Goal: Check status: Check status

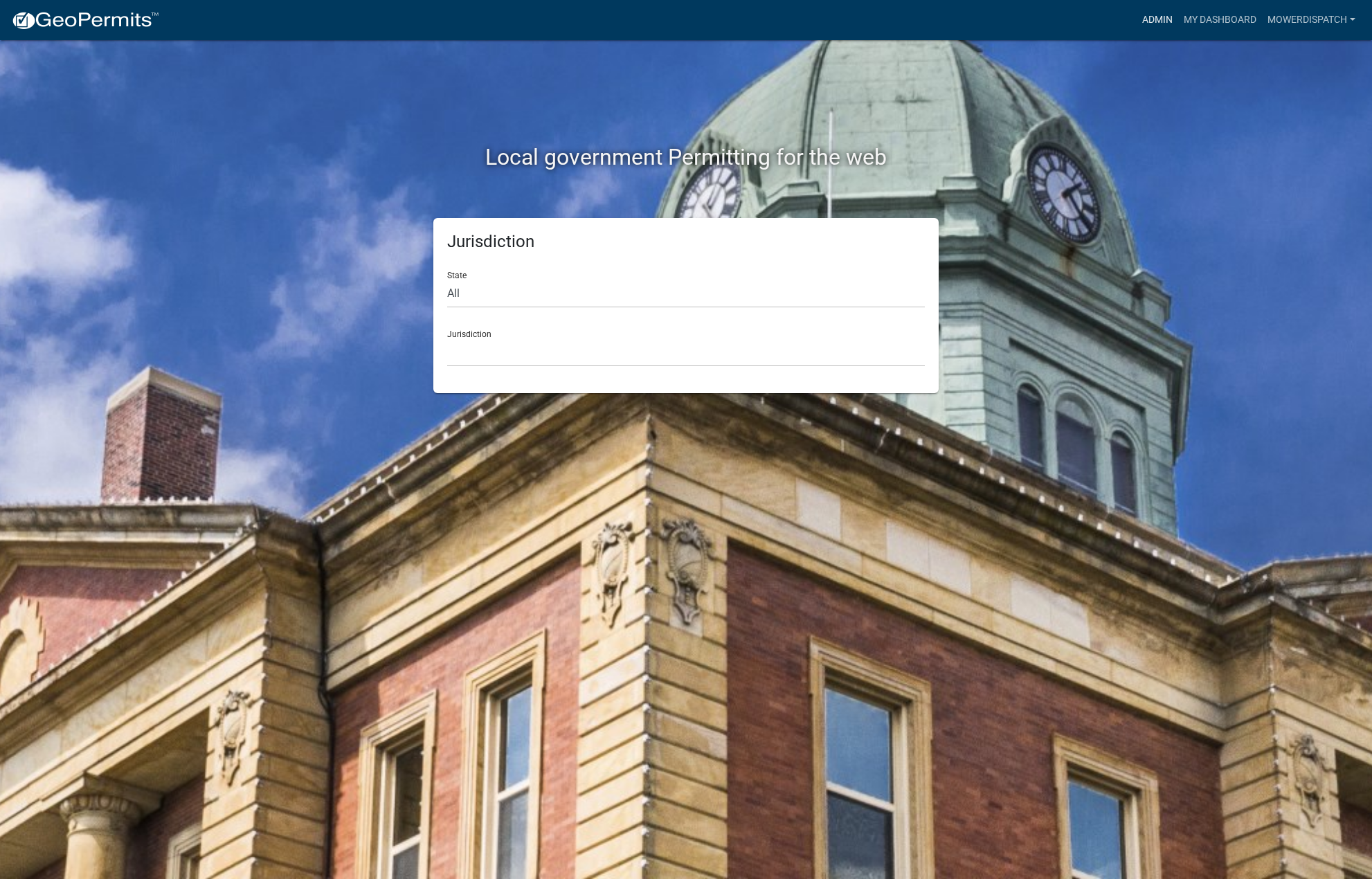
click at [1147, 21] on link "Admin" at bounding box center [1157, 20] width 41 height 26
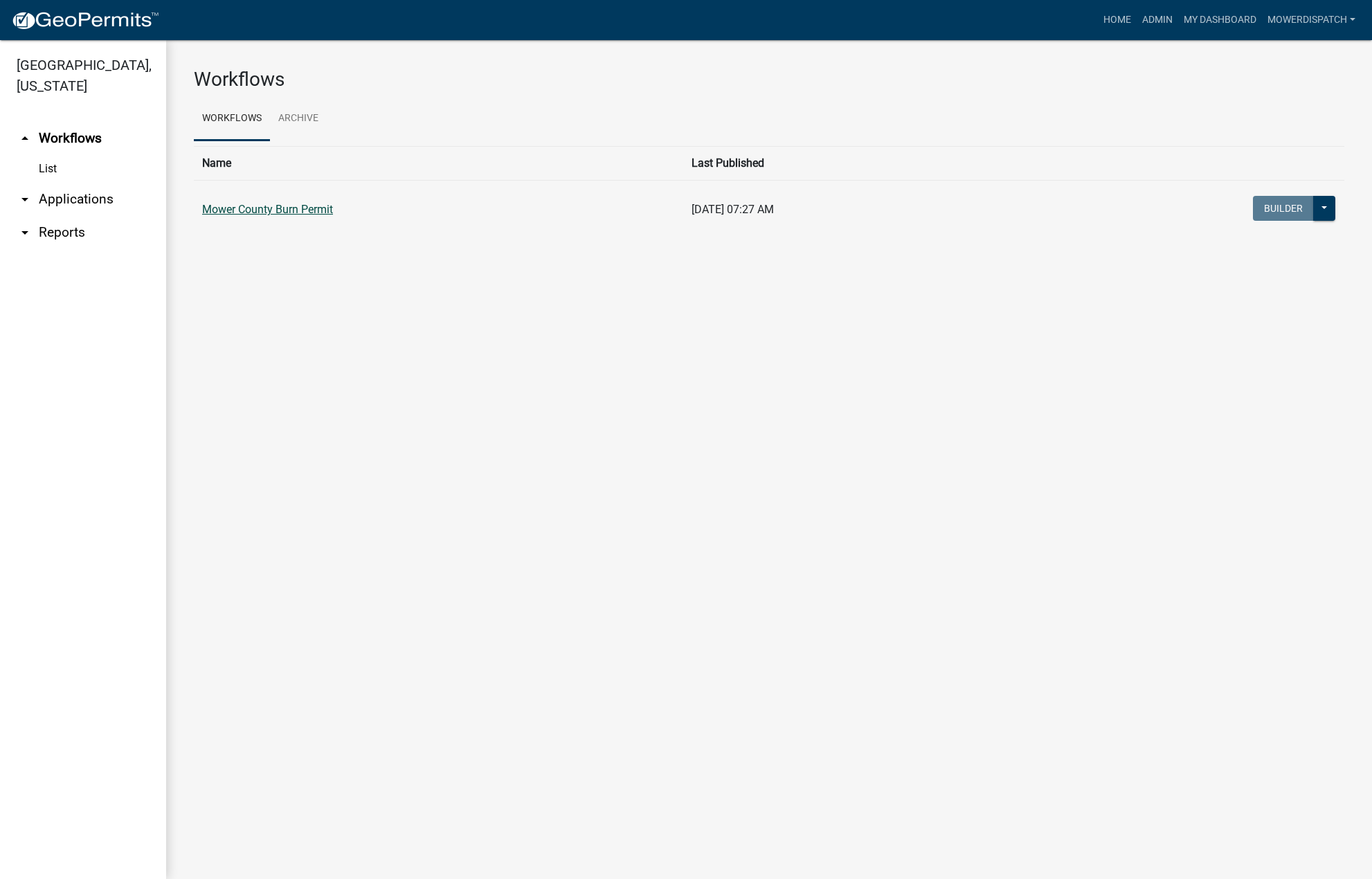
click at [260, 204] on link "Mower County Burn Permit" at bounding box center [268, 208] width 131 height 13
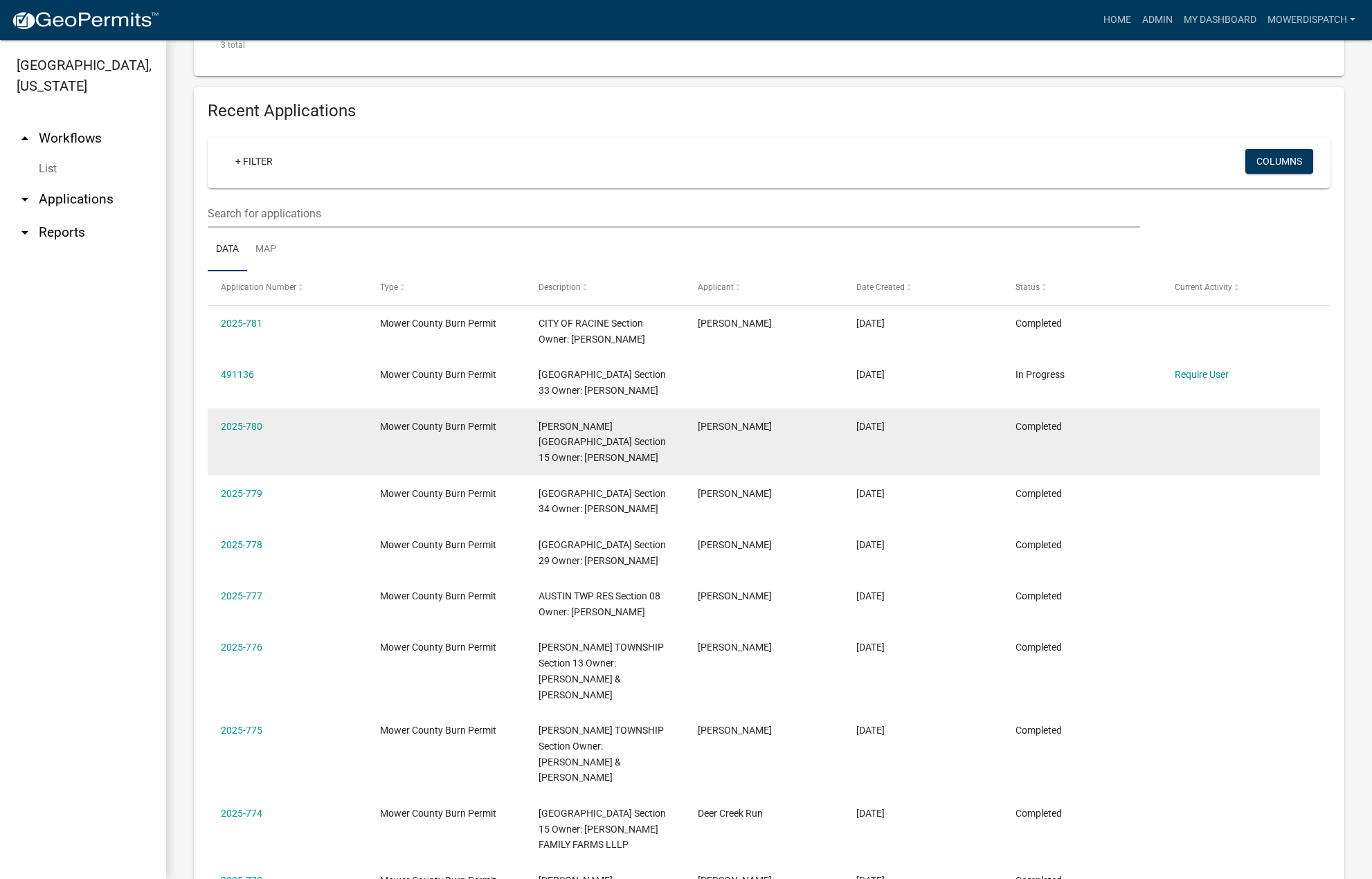
scroll to position [759, 0]
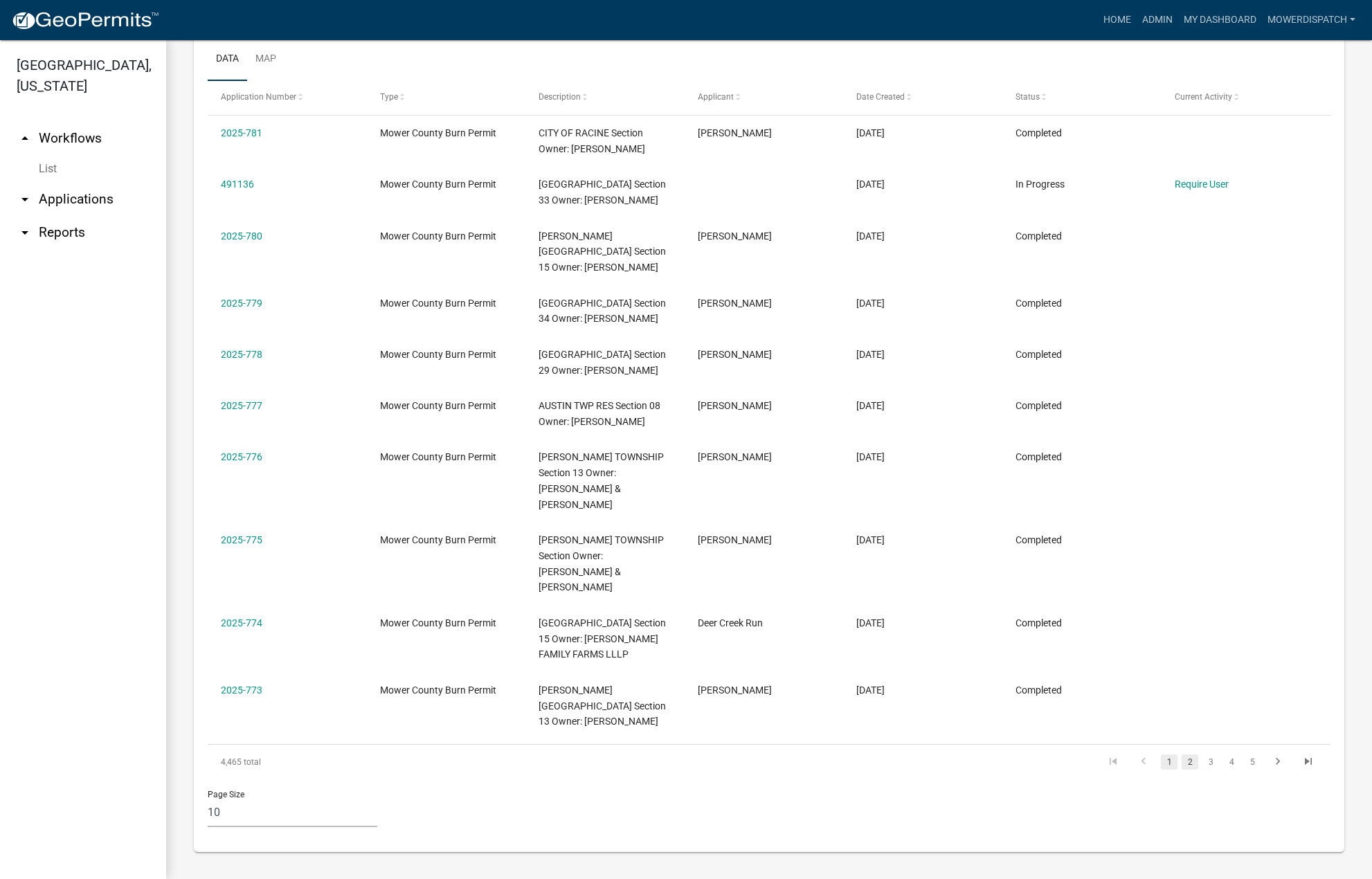
click at [1181, 761] on link "2" at bounding box center [1189, 762] width 17 height 16
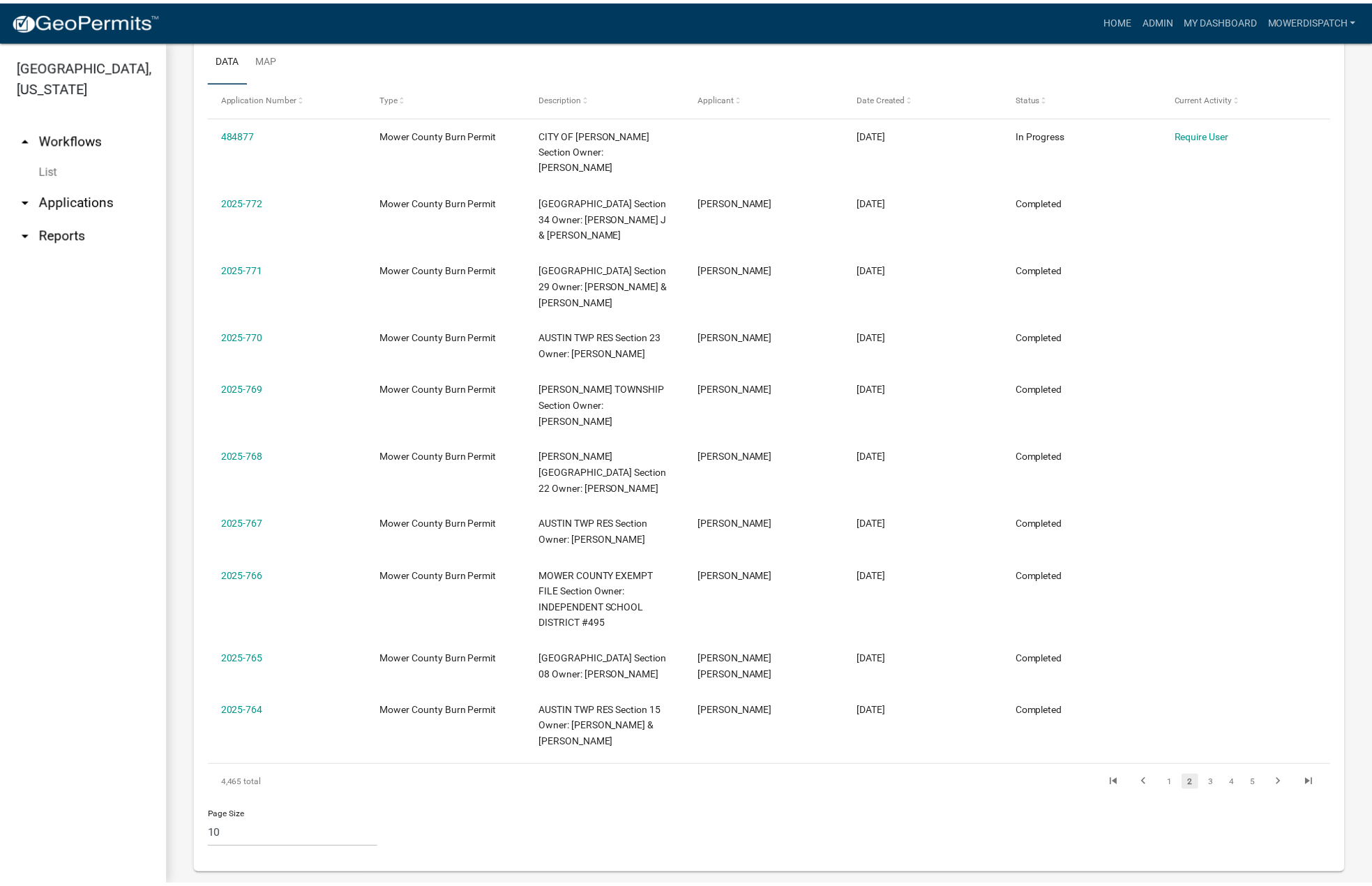
scroll to position [749, 0]
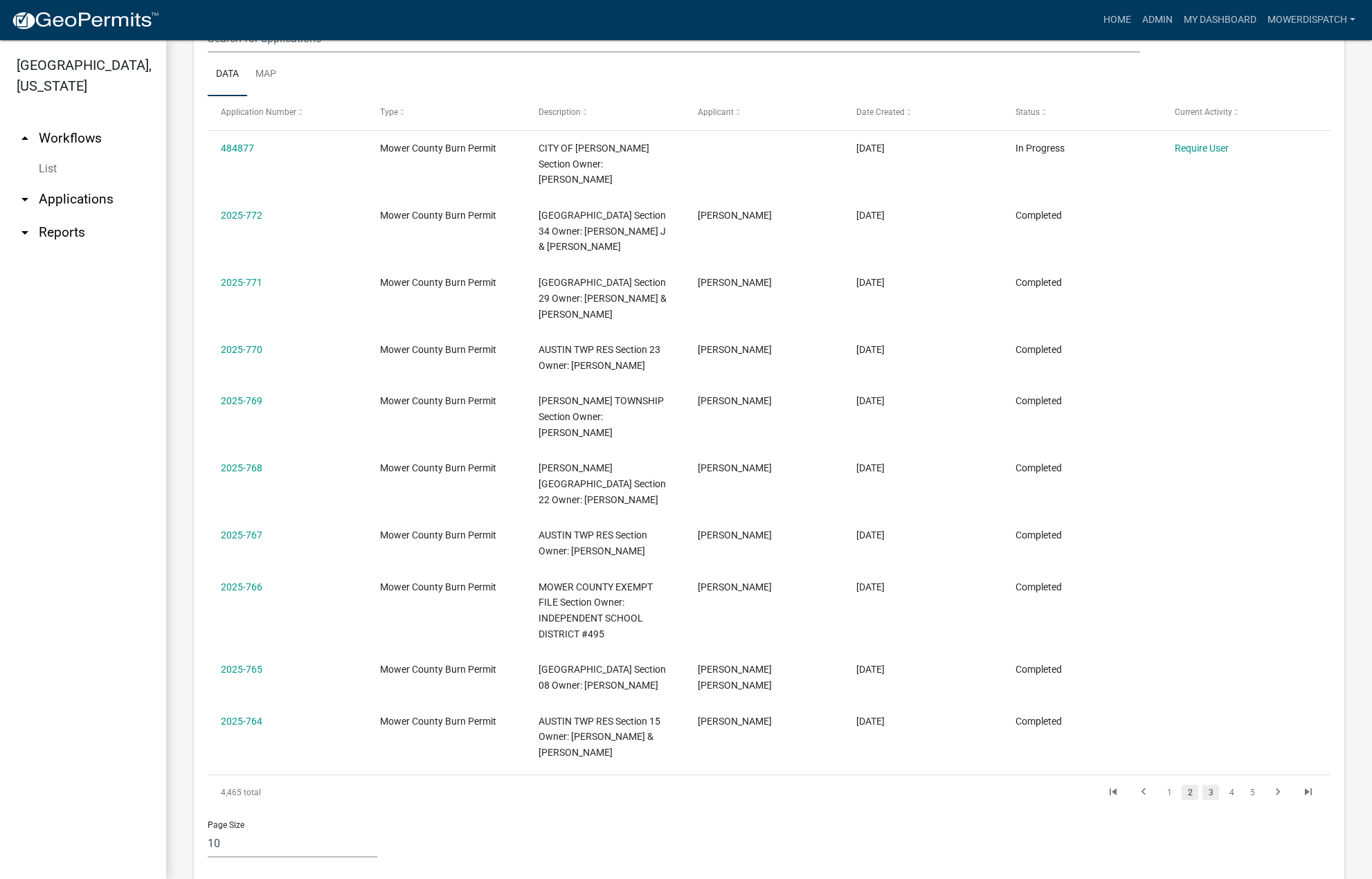
click at [1202, 785] on link "3" at bounding box center [1210, 793] width 17 height 16
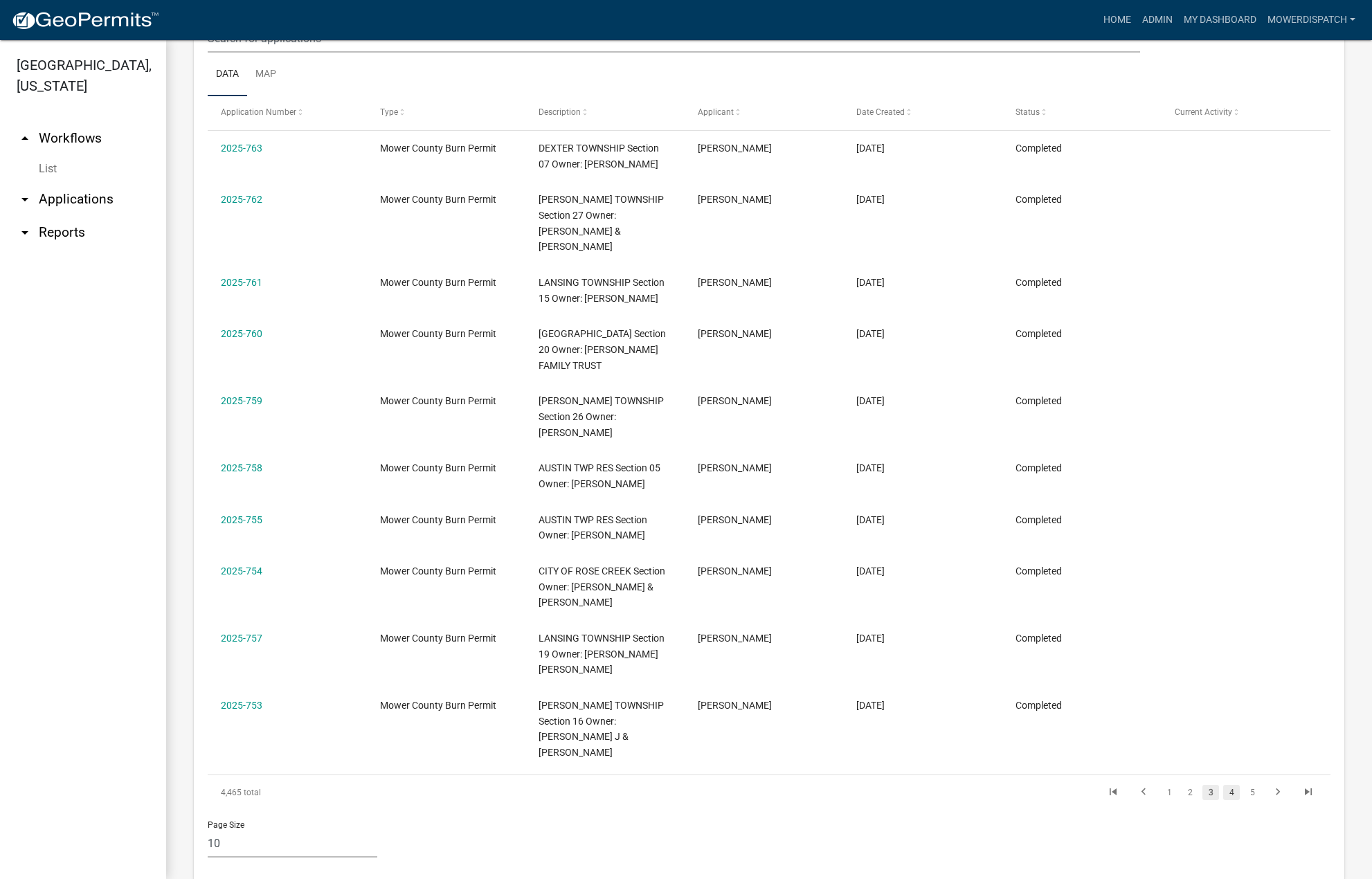
click at [1224, 785] on link "4" at bounding box center [1231, 793] width 17 height 16
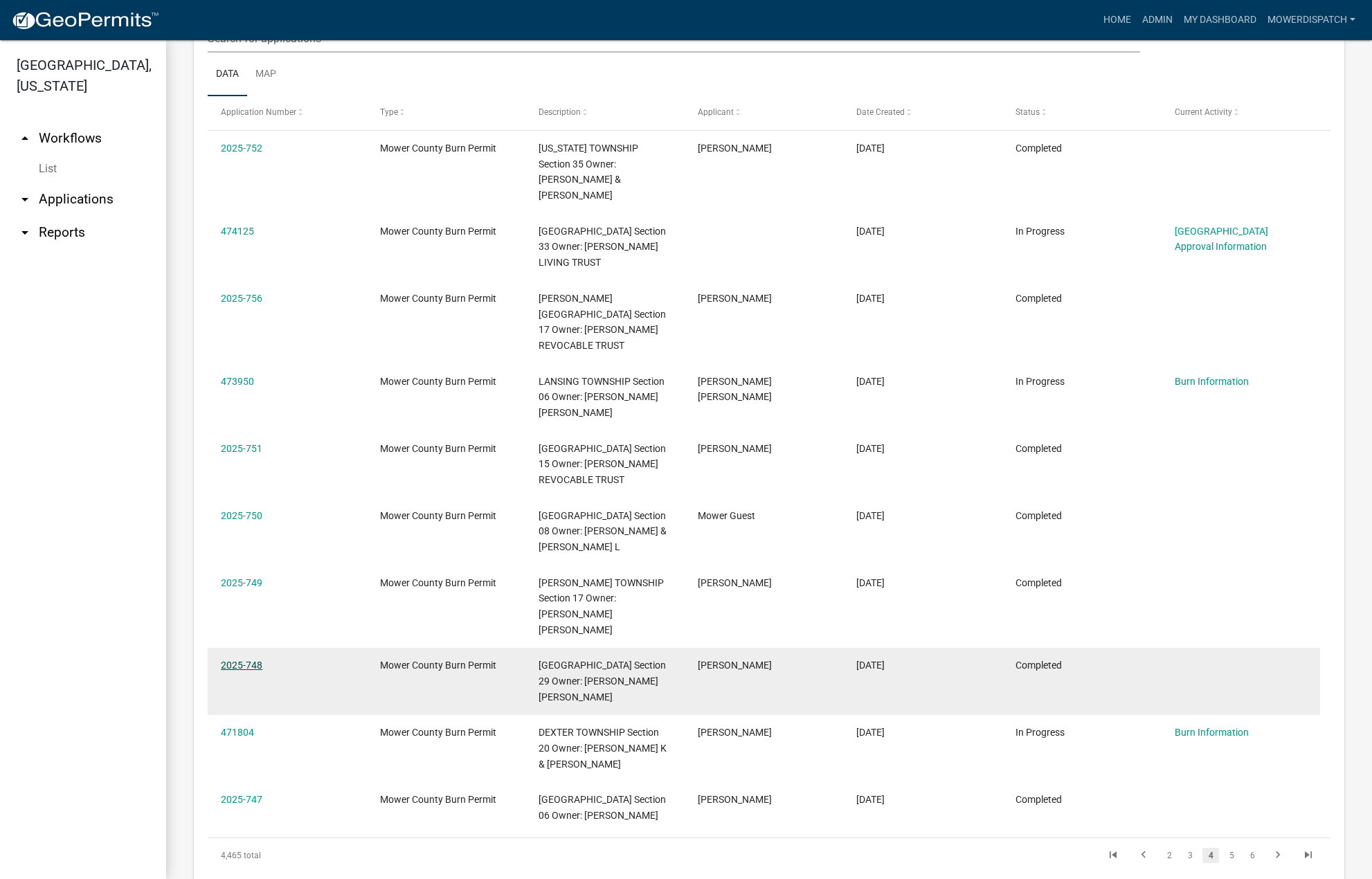
click at [231, 659] on link "2025-748" at bounding box center [242, 664] width 41 height 11
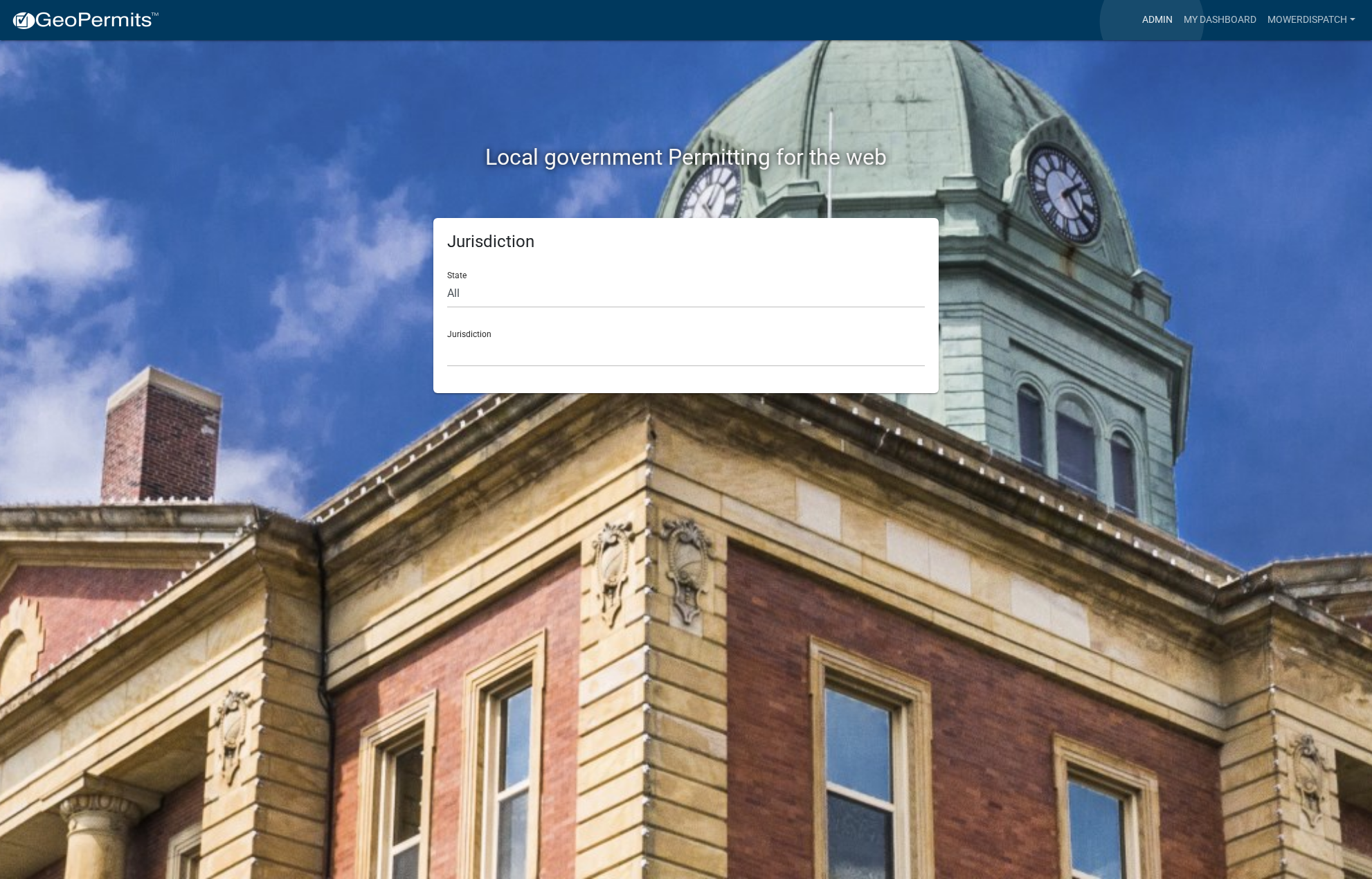
click at [1152, 22] on link "Admin" at bounding box center [1157, 20] width 41 height 26
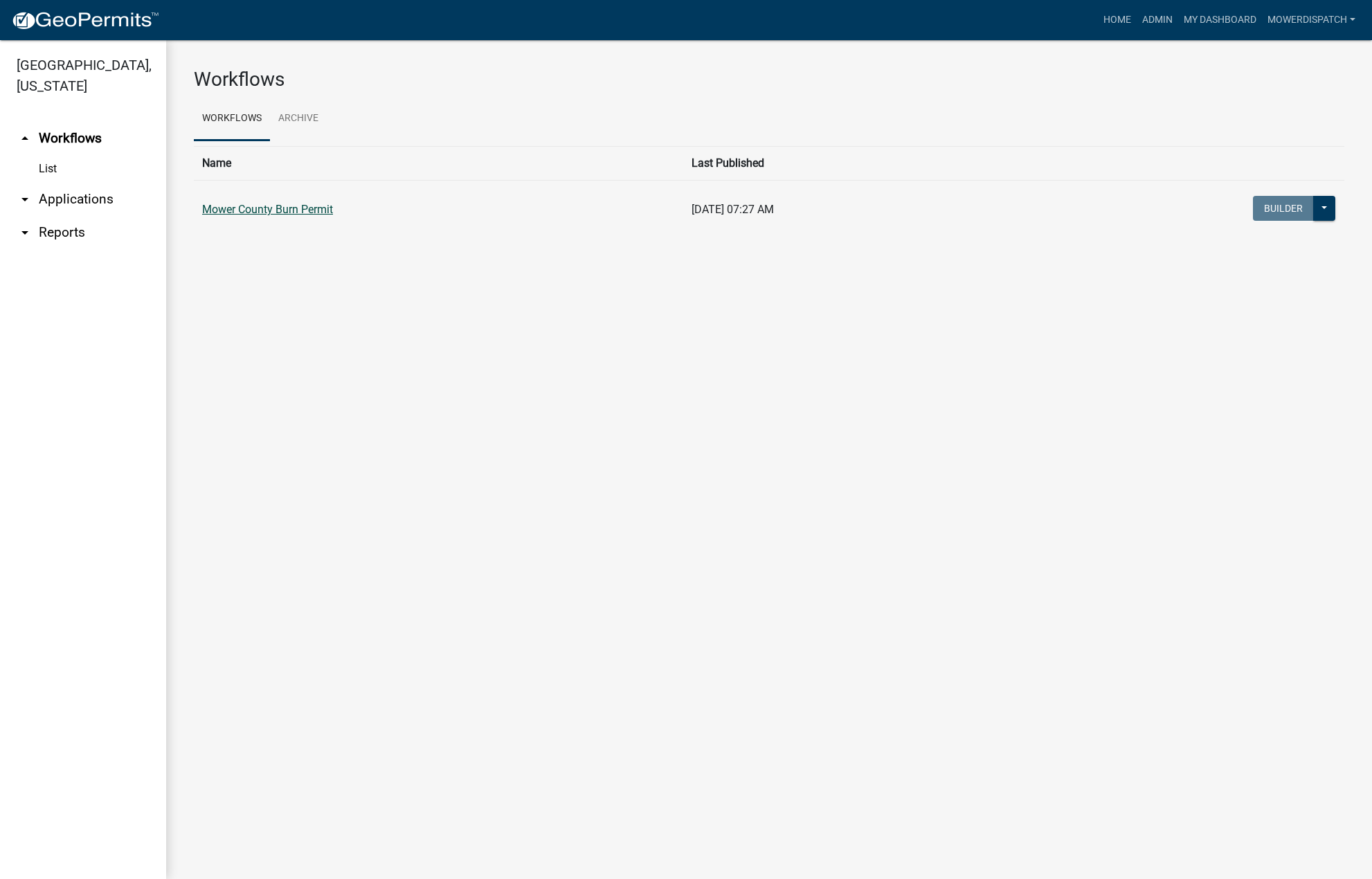
click at [284, 204] on link "Mower County Burn Permit" at bounding box center [268, 208] width 131 height 13
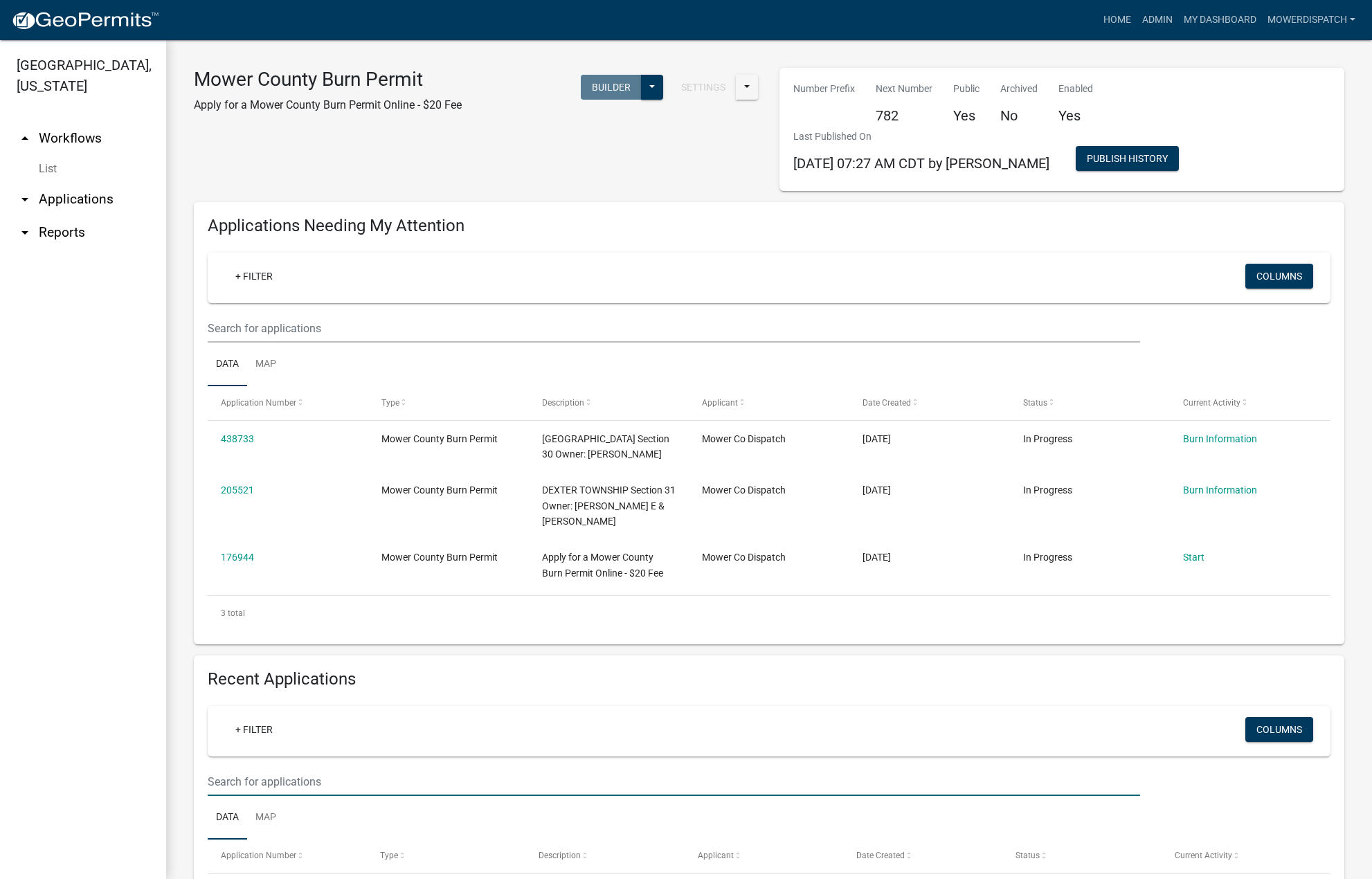
click at [332, 796] on input "text" at bounding box center [673, 781] width 932 height 28
type input "468"
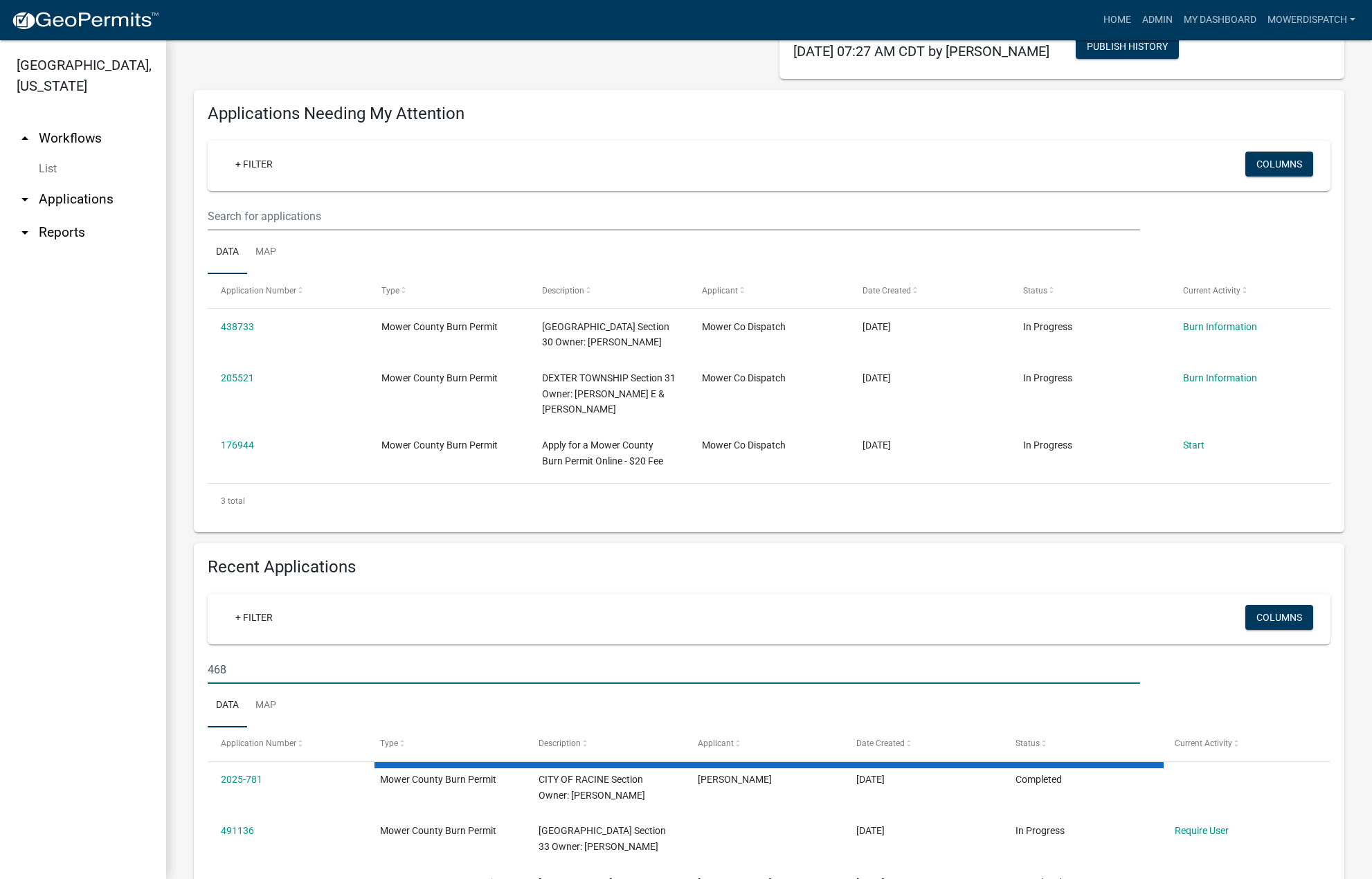
scroll to position [139, 0]
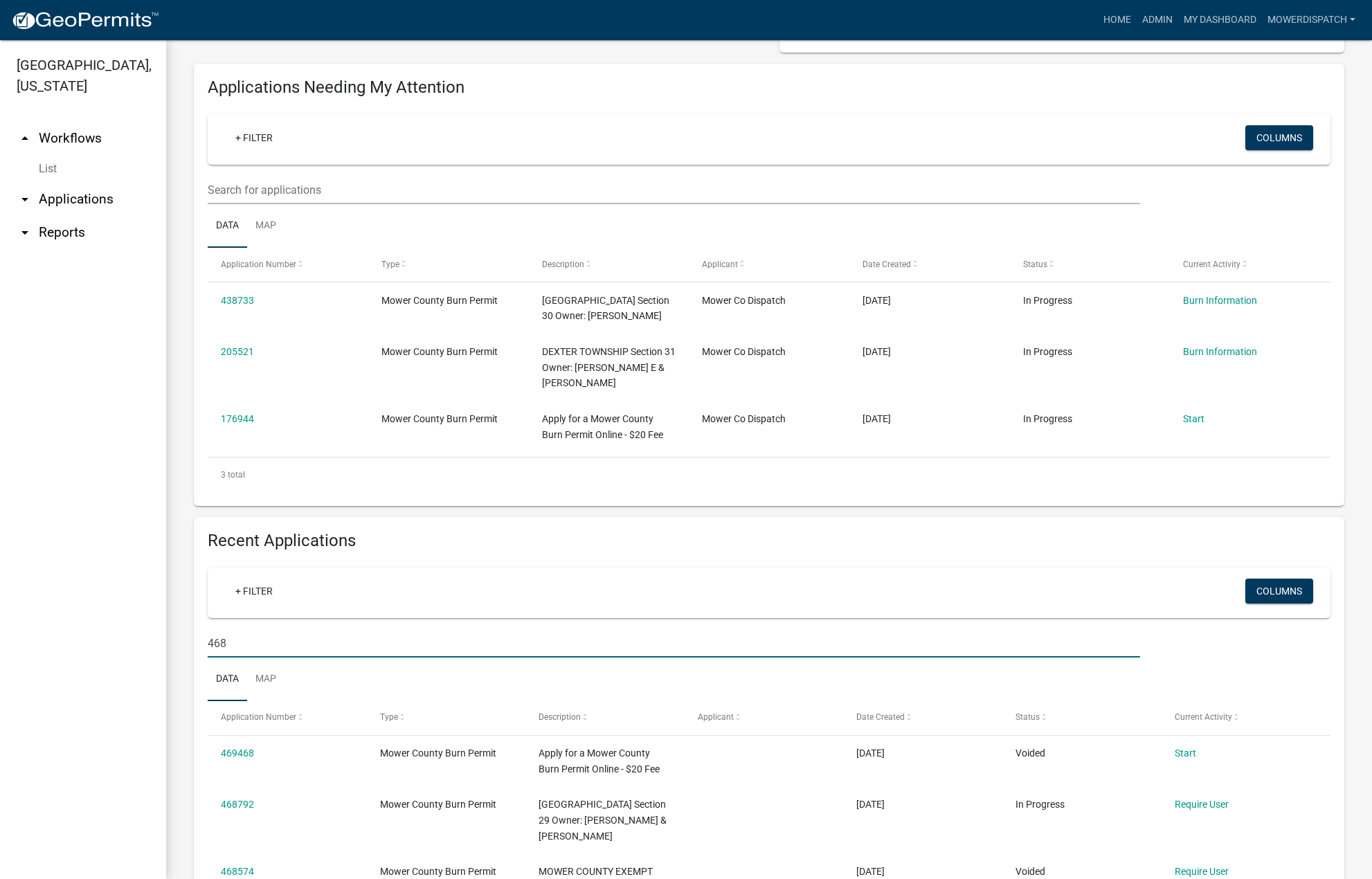
click at [247, 657] on input "468" at bounding box center [673, 642] width 932 height 28
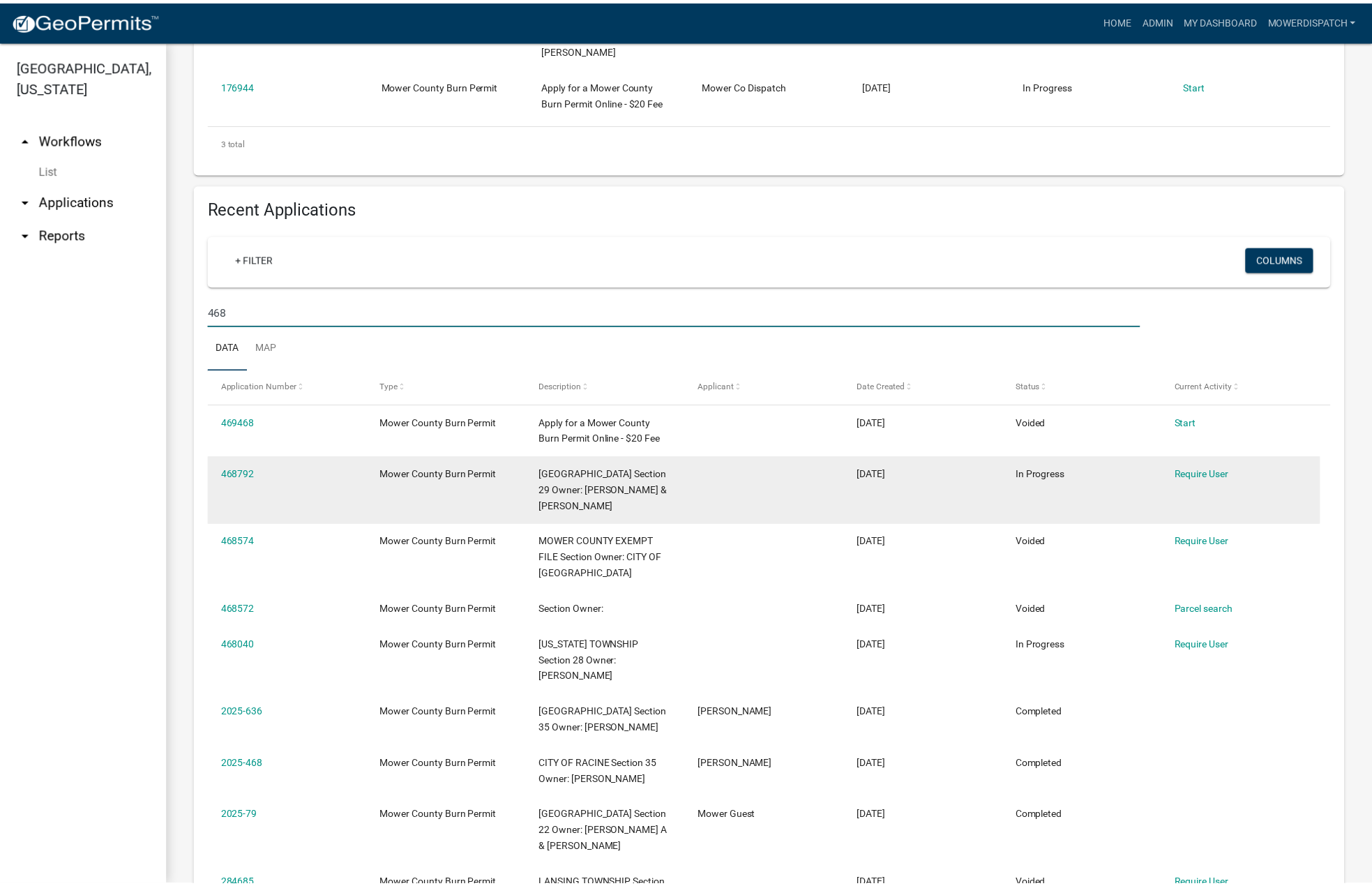
scroll to position [628, 0]
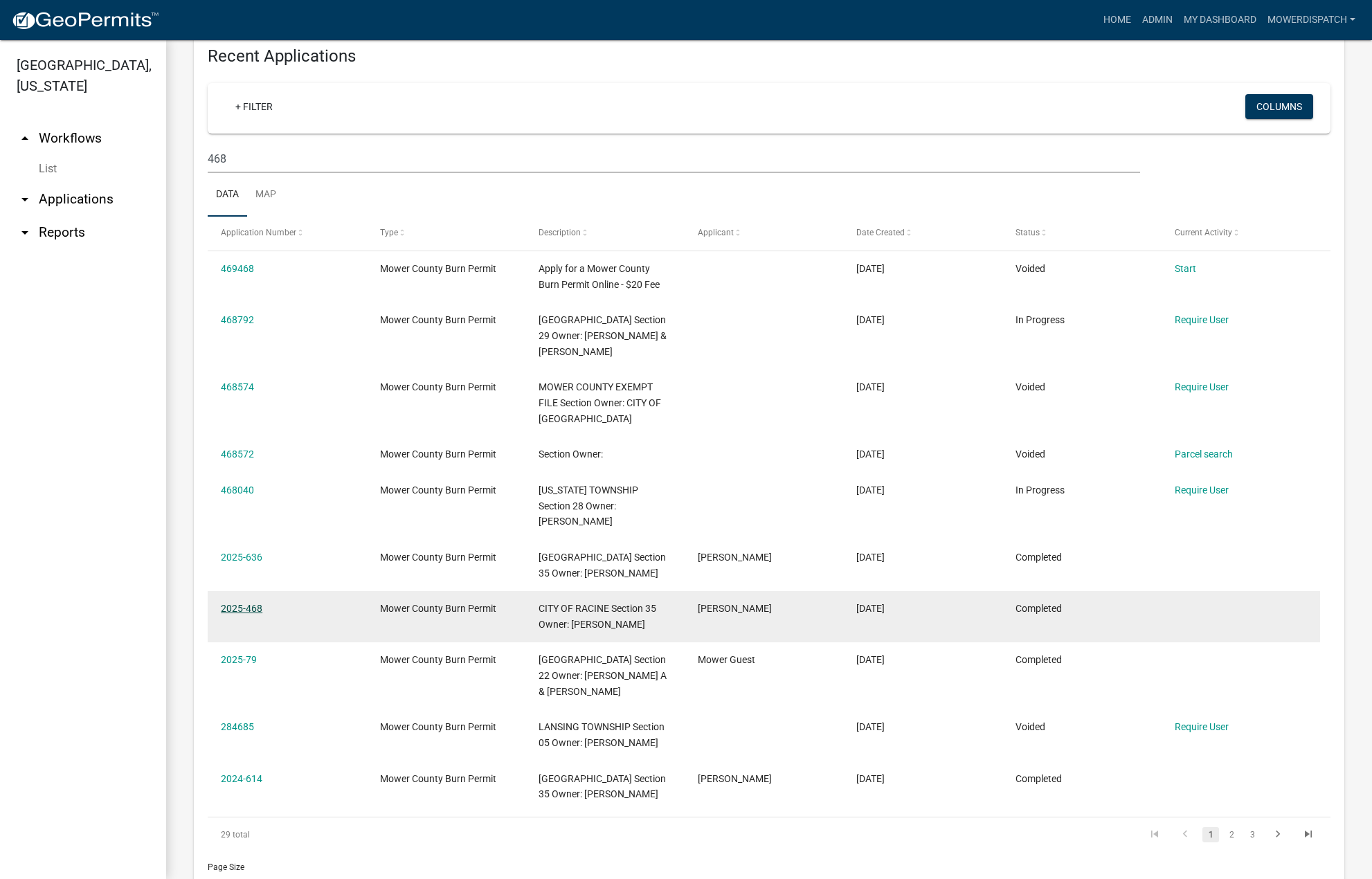
click at [229, 605] on link "2025-468" at bounding box center [242, 607] width 41 height 11
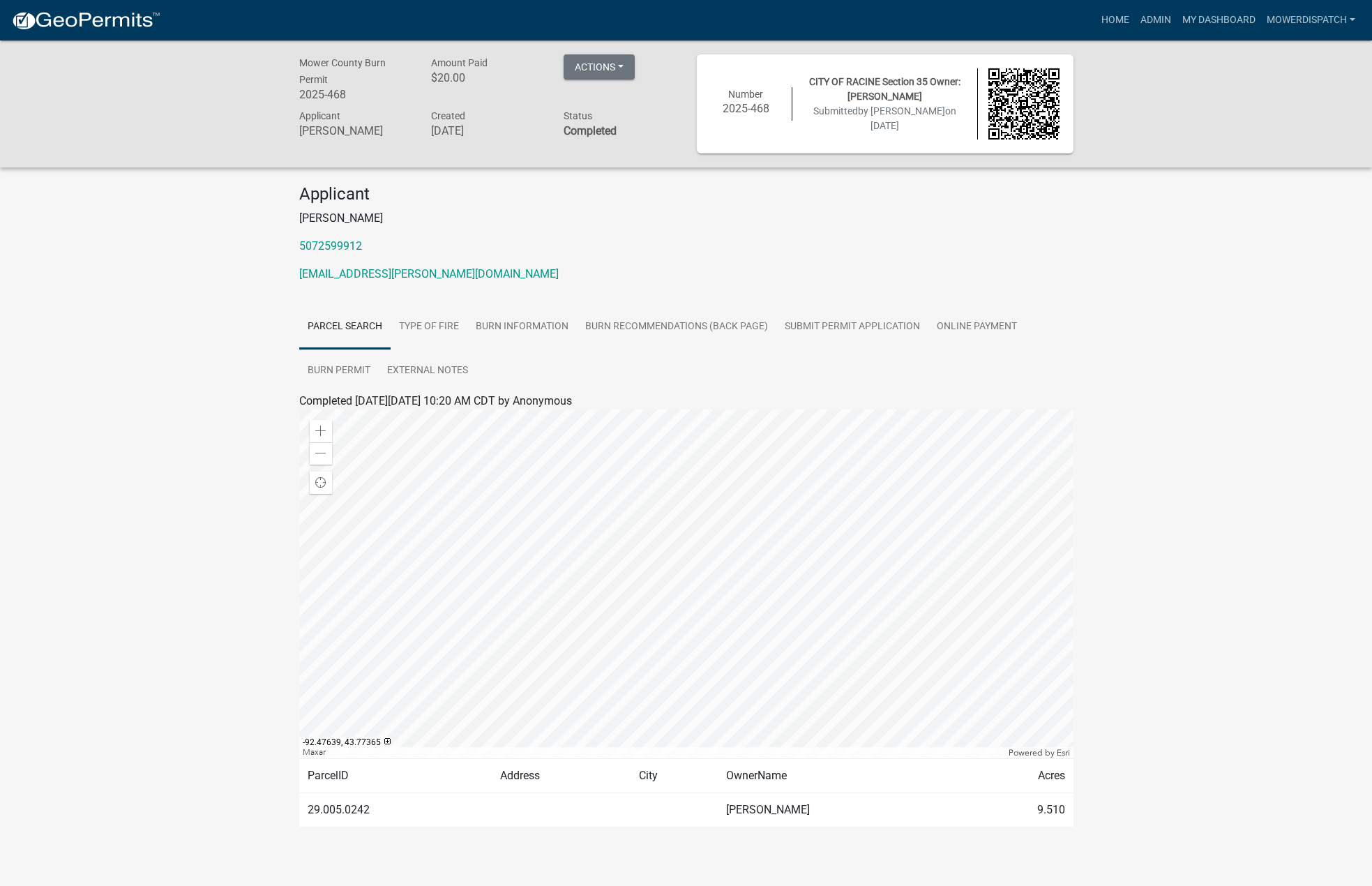
click at [690, 593] on div at bounding box center [687, 583] width 775 height 349
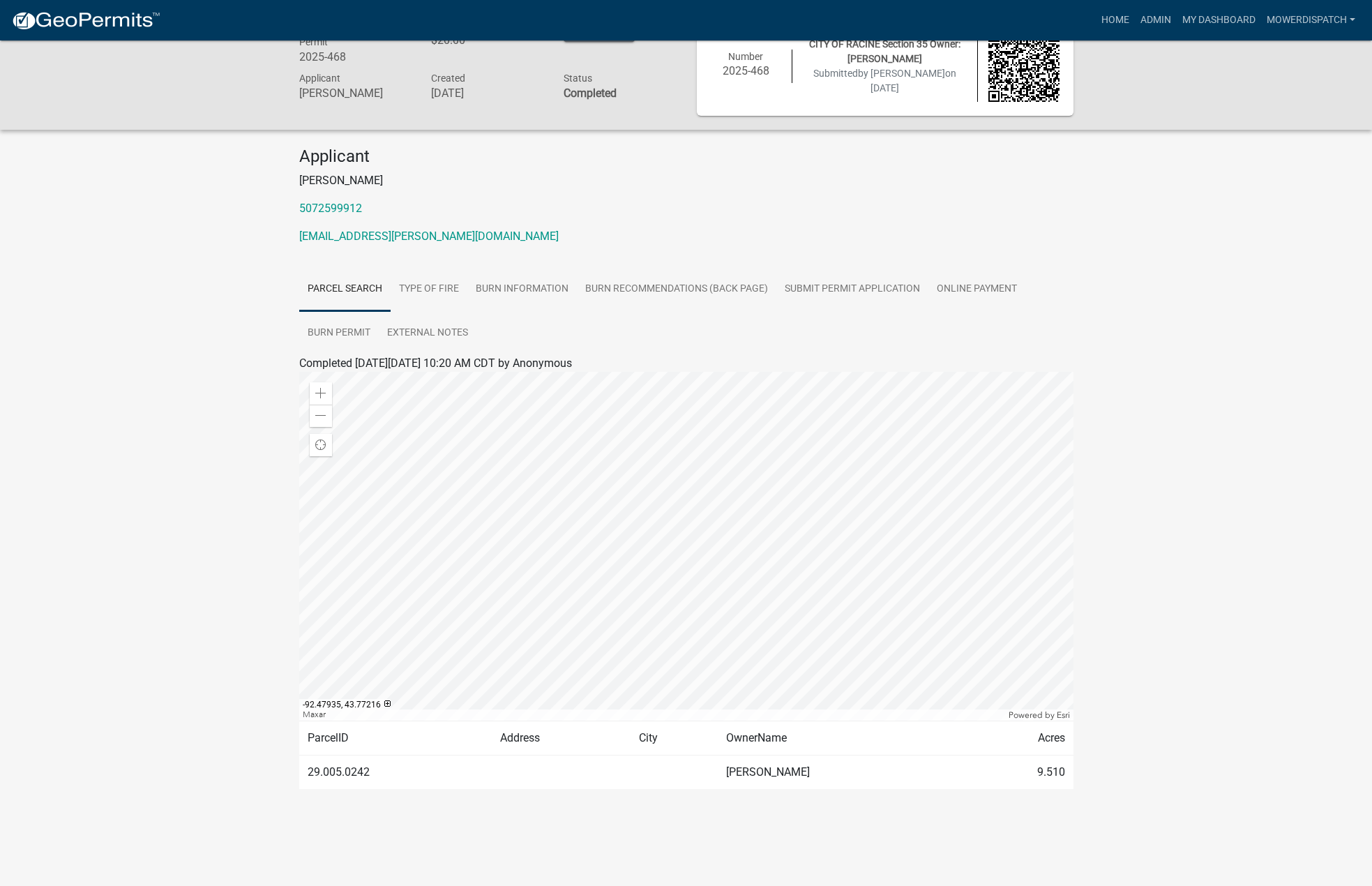
scroll to position [40, 0]
